Goal: Find specific page/section: Find specific page/section

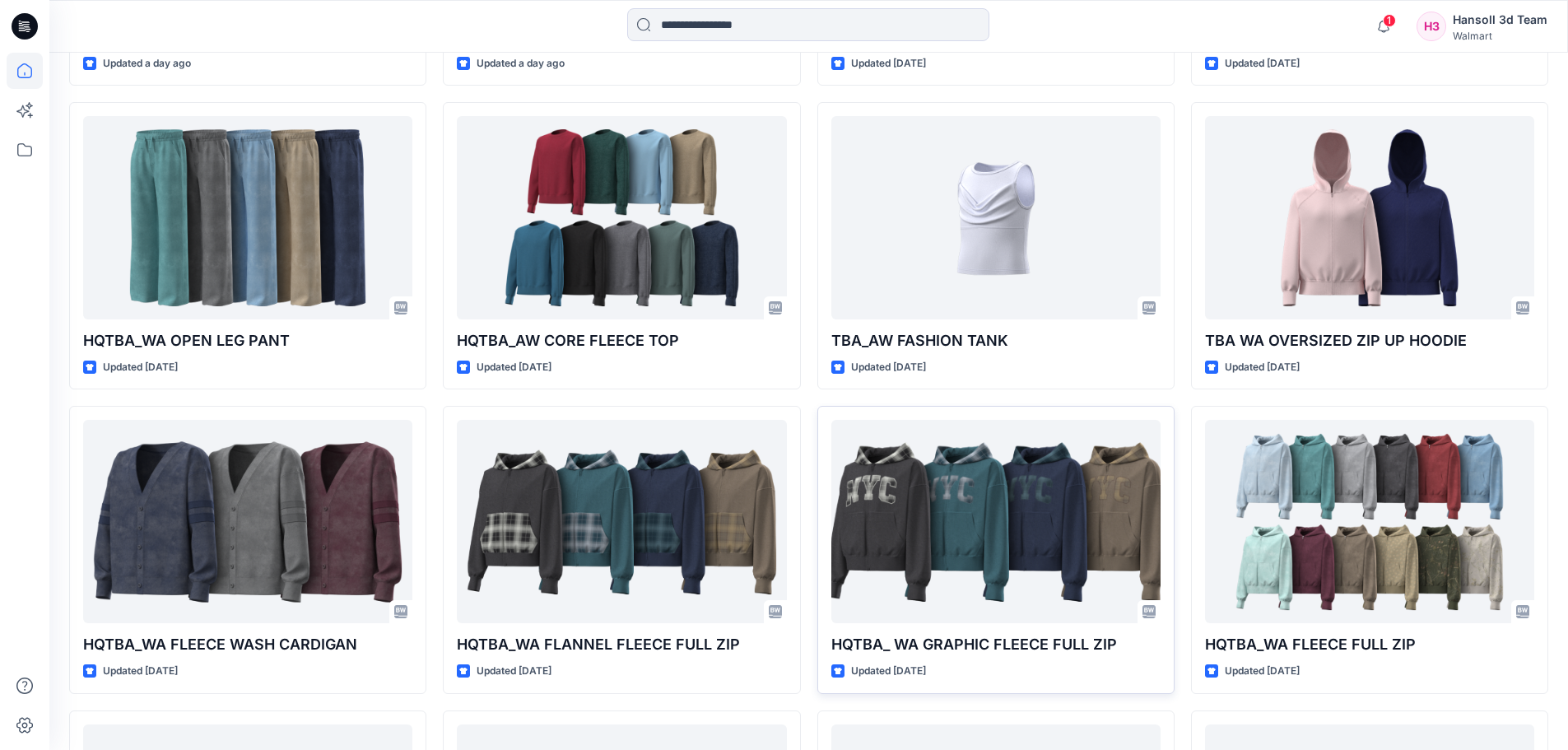
scroll to position [2899, 0]
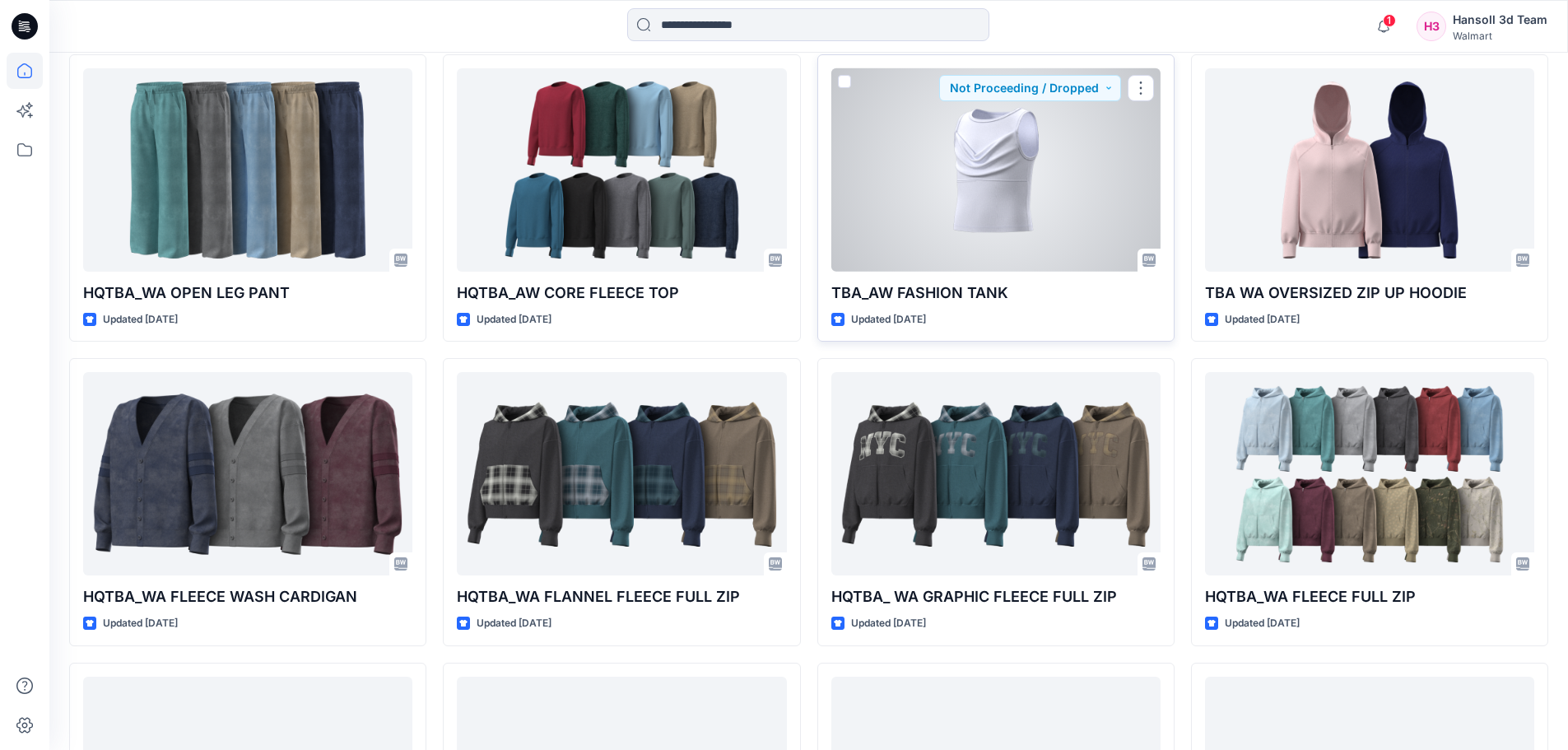
click at [992, 264] on div at bounding box center [996, 169] width 329 height 203
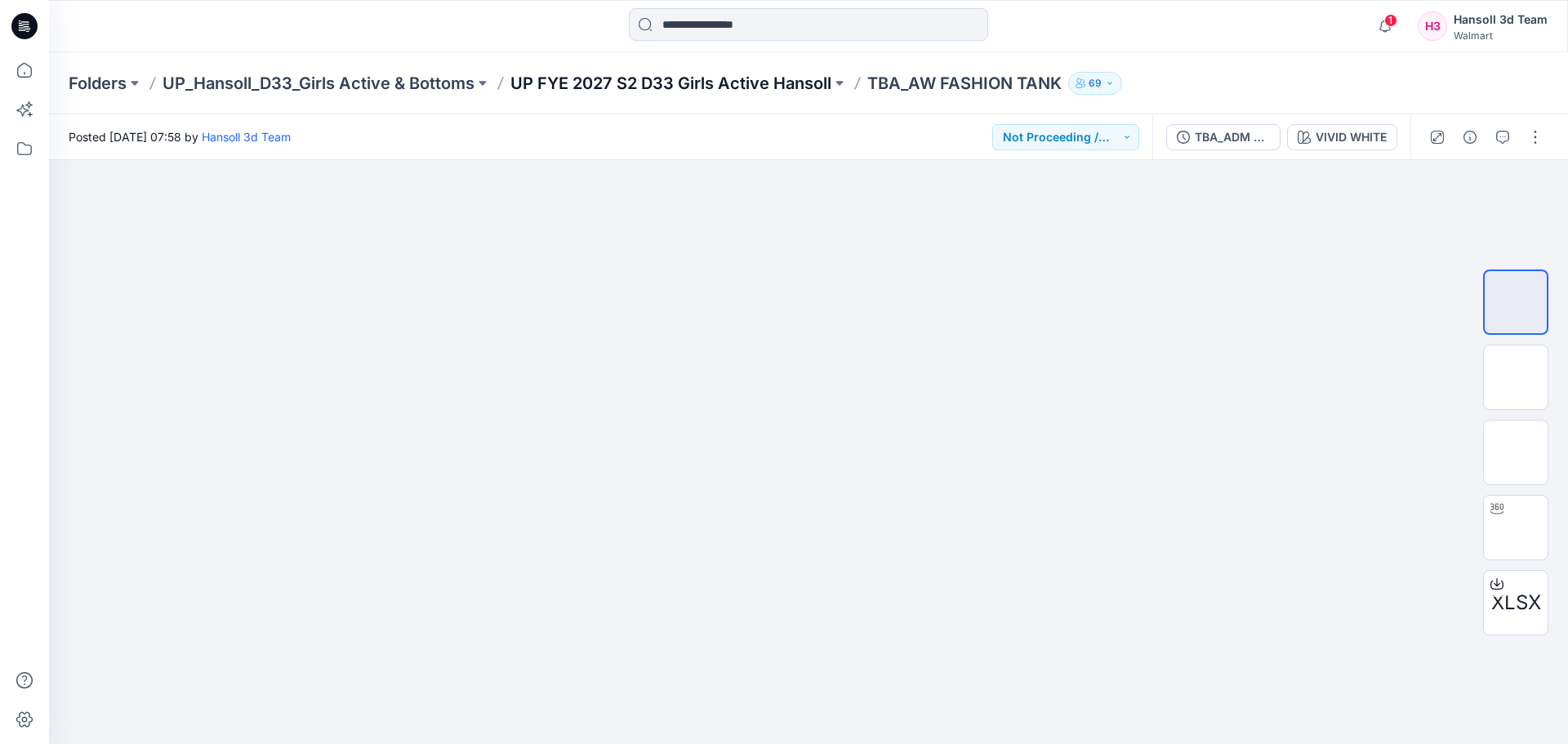
click at [594, 78] on p "UP FYE 2027 S2 D33 Girls Active Hansoll" at bounding box center [670, 83] width 321 height 22
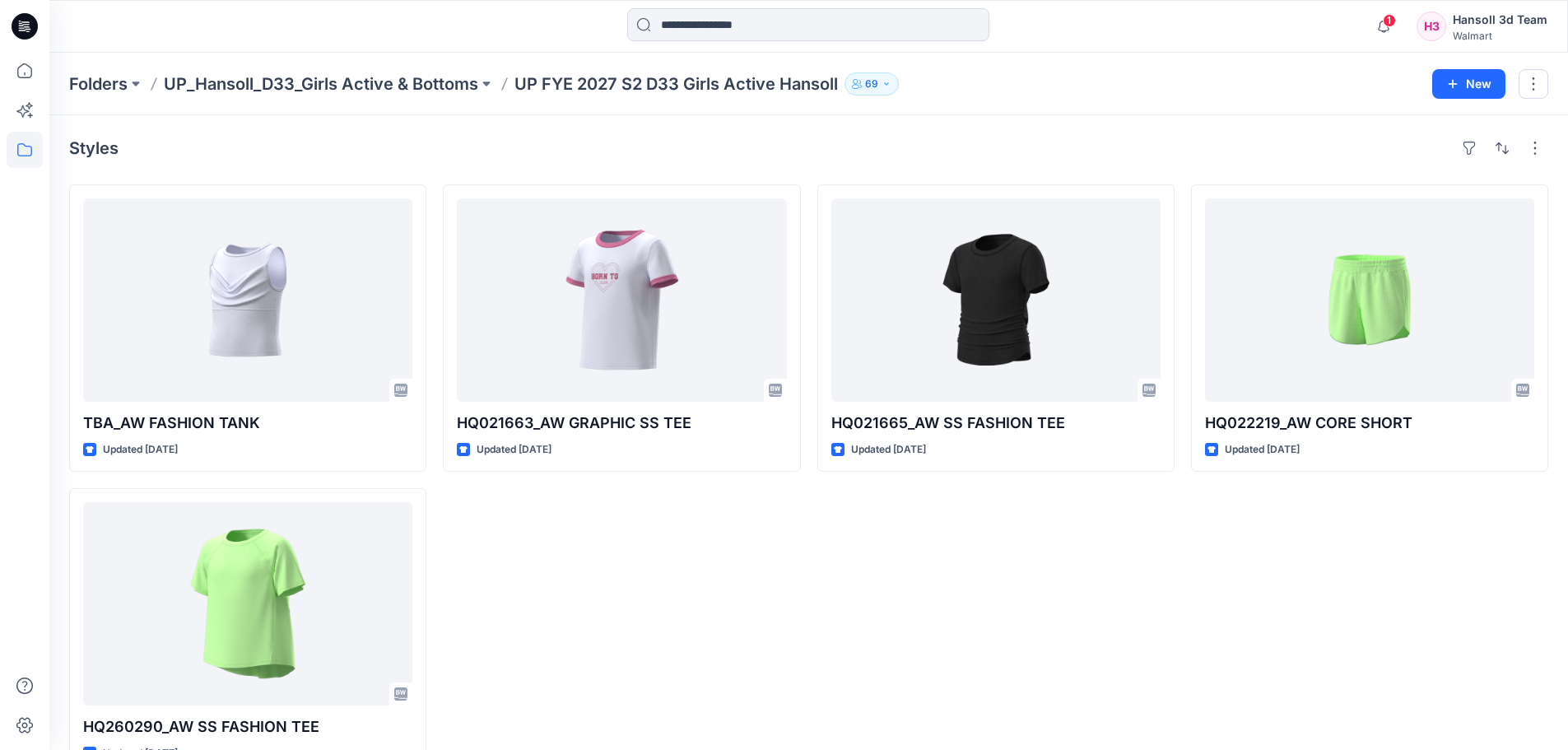
click at [963, 548] on div "HQ021665_AW SS FASHION TEE Updated [DATE]" at bounding box center [995, 480] width 357 height 591
click at [250, 82] on p "UP_Hansoll_D33_Girls Active & Bottoms" at bounding box center [321, 84] width 315 height 23
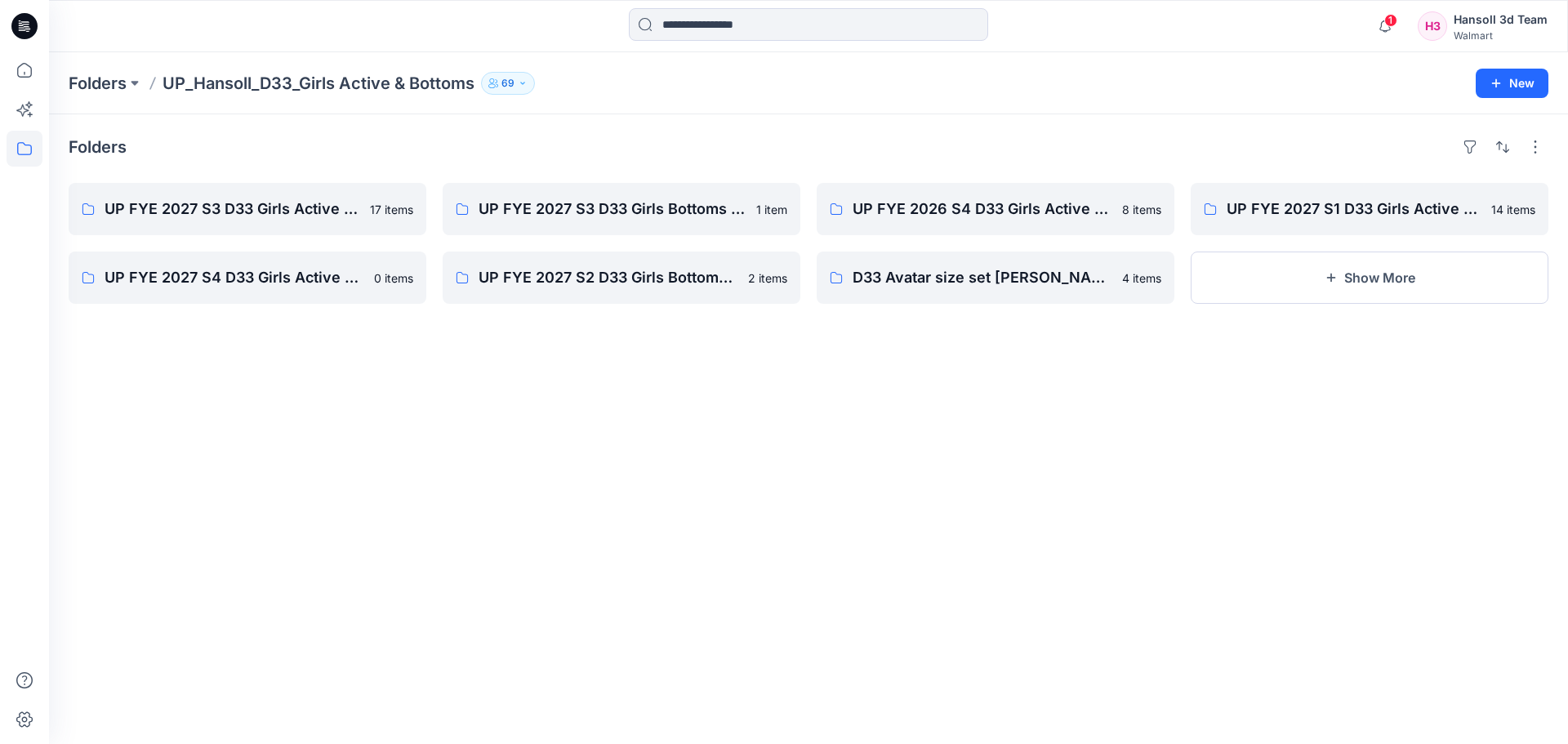
click at [887, 366] on div "Folders UP FYE 2027 S3 D33 Girls Active Hansoll 17 items UP FYE 2027 S4 D33 Gir…" at bounding box center [808, 428] width 1519 height 629
click at [307, 214] on p "UP FYE 2027 S3 D33 Girls Active Hansoll" at bounding box center [246, 209] width 283 height 22
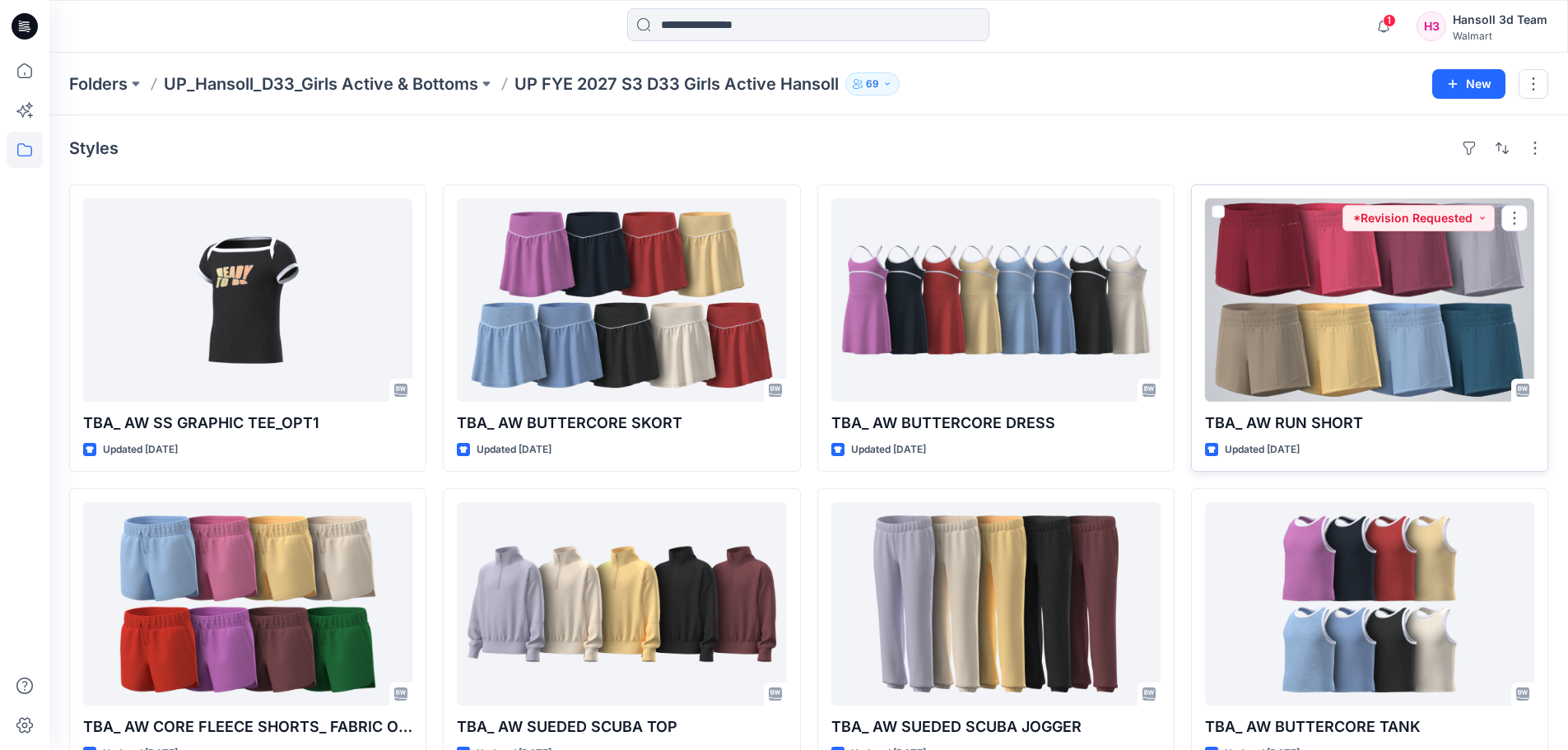
click at [1403, 303] on div at bounding box center [1369, 300] width 329 height 203
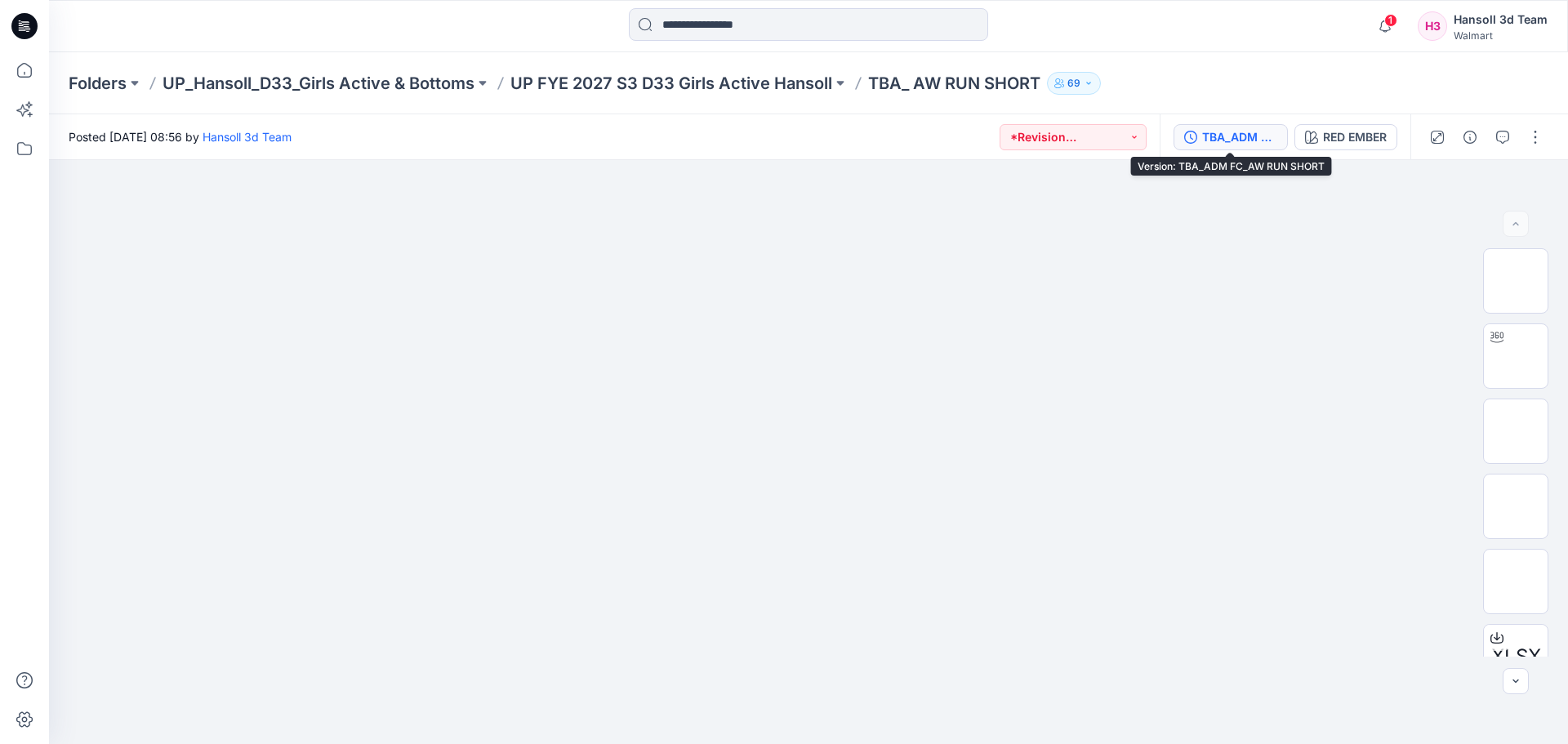
click at [1242, 133] on div "TBA_ADM FC_AW RUN SHORT" at bounding box center [1239, 137] width 75 height 18
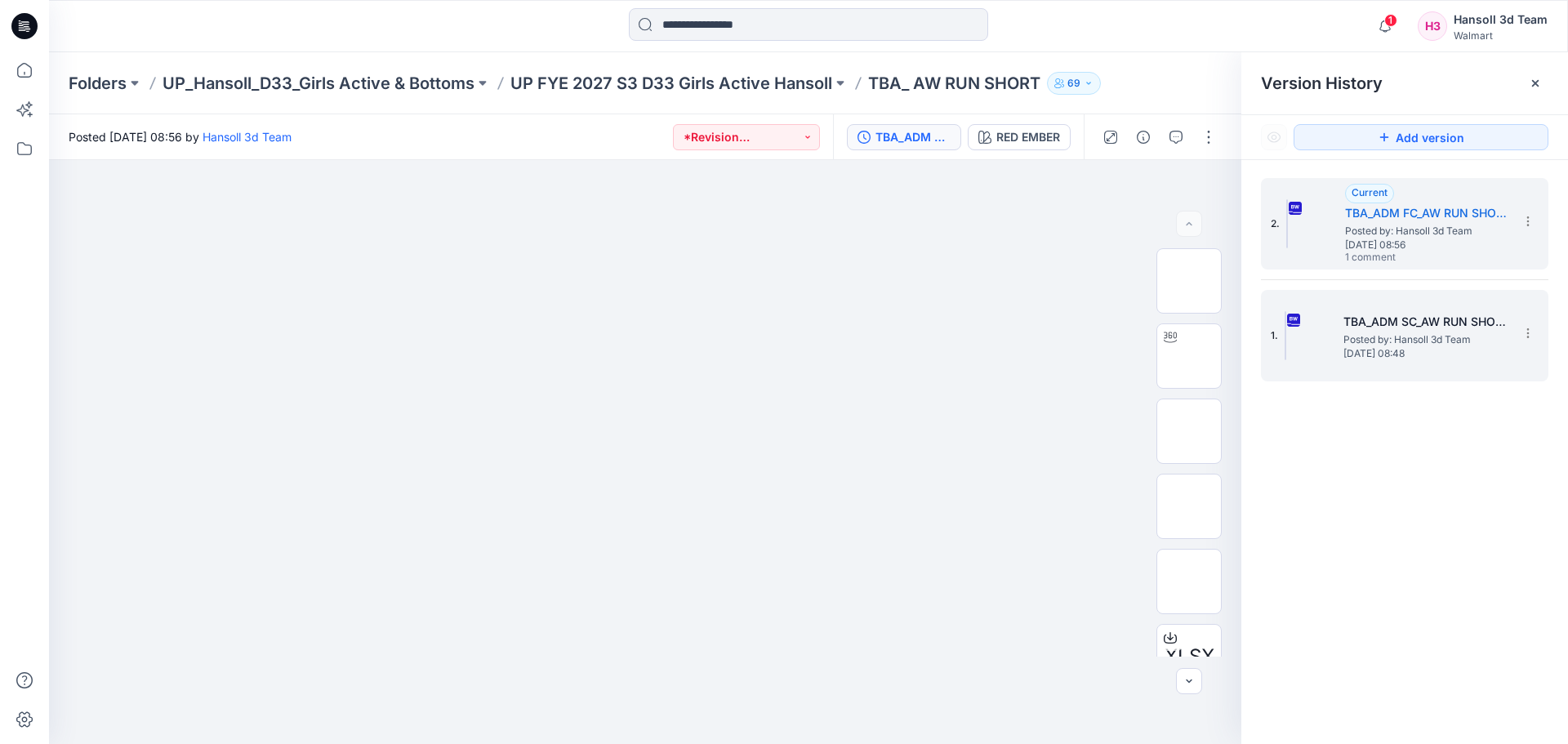
click at [1408, 307] on div "1. TBA_ADM SC_AW RUN SHORT Posted by: Hansoll 3d Team [DATE] 08:48" at bounding box center [1393, 335] width 245 height 78
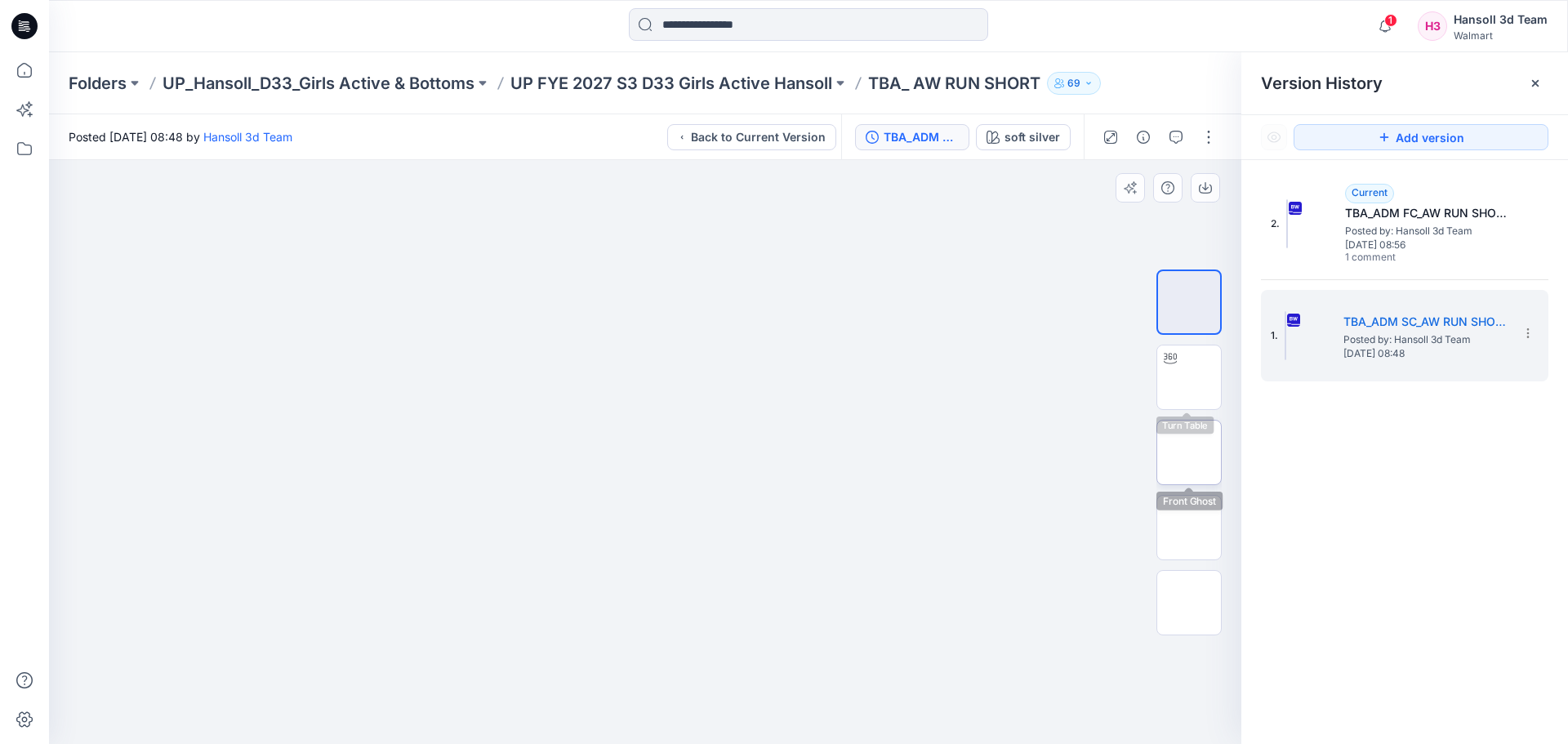
click at [1189, 452] on img at bounding box center [1189, 452] width 0 height 0
click at [886, 513] on div at bounding box center [645, 451] width 1192 height 584
